Goal: Task Accomplishment & Management: Manage account settings

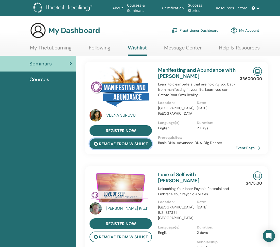
click at [113, 143] on button "remove from wishlist" at bounding box center [121, 144] width 62 height 11
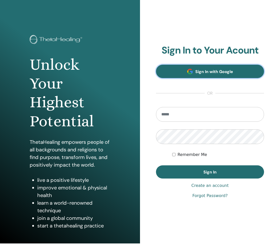
click at [183, 73] on link "Sign In with Google" at bounding box center [210, 71] width 108 height 13
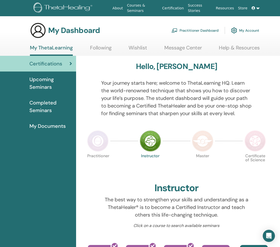
click at [135, 47] on link "Wishlist" at bounding box center [138, 50] width 19 height 10
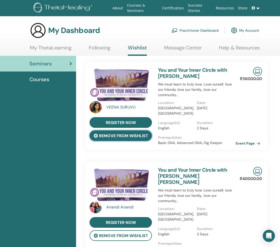
click at [118, 135] on button "remove from wishlist" at bounding box center [121, 136] width 62 height 11
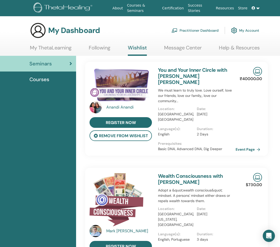
click at [51, 50] on link "My ThetaLearning" at bounding box center [51, 50] width 42 height 10
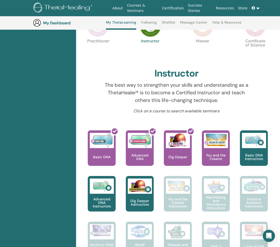
scroll to position [127, 0]
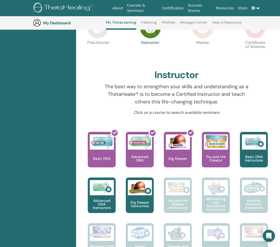
click at [98, 38] on img at bounding box center [97, 27] width 21 height 21
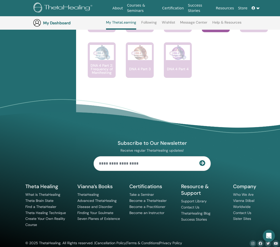
scroll to position [482, 0]
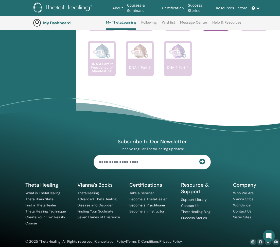
click at [142, 205] on link "Become a Practitioner" at bounding box center [147, 205] width 36 height 5
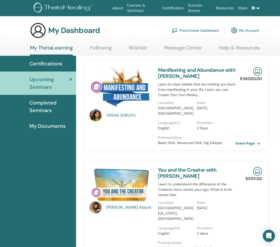
click at [55, 65] on span "Certifications" at bounding box center [45, 64] width 33 height 8
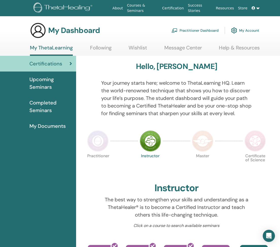
click at [102, 137] on img at bounding box center [97, 141] width 21 height 21
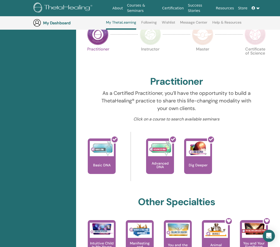
scroll to position [120, 0]
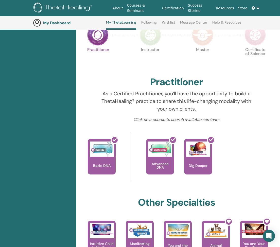
click at [147, 39] on img at bounding box center [150, 34] width 21 height 21
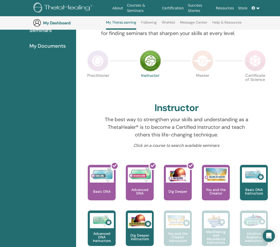
scroll to position [90, 0]
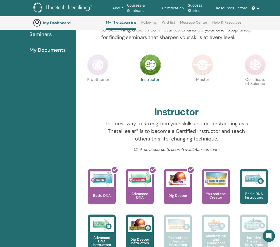
click at [198, 66] on img at bounding box center [202, 64] width 21 height 21
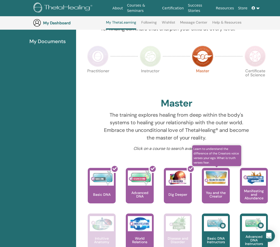
scroll to position [96, 0]
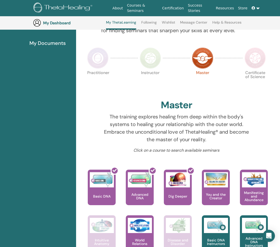
click at [254, 58] on img at bounding box center [255, 57] width 21 height 21
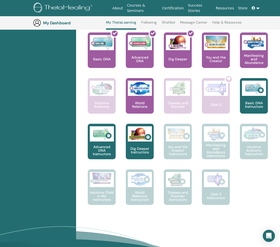
scroll to position [218, 0]
